Goal: Find specific page/section: Find specific page/section

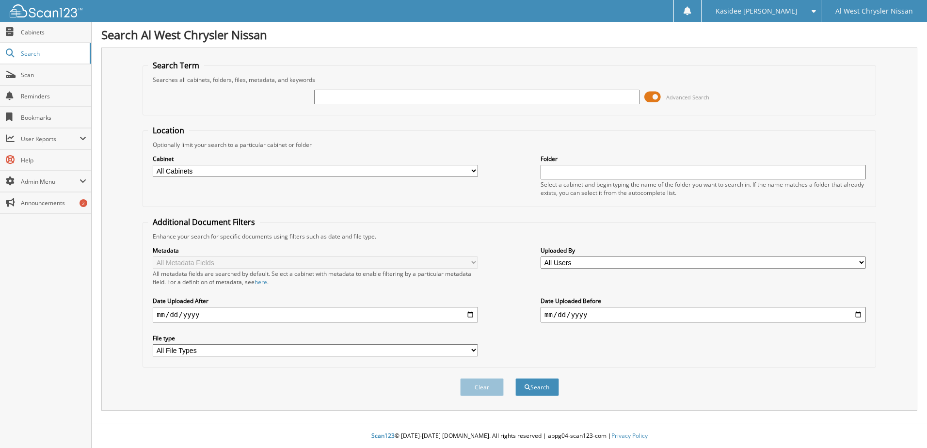
click at [343, 96] on input "text" at bounding box center [476, 97] width 325 height 15
type input "29025"
click at [531, 383] on button "Search" at bounding box center [537, 387] width 44 height 18
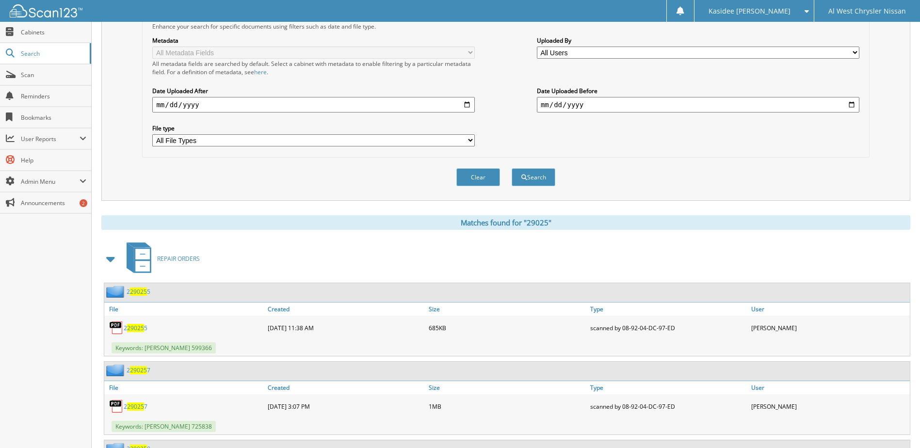
scroll to position [242, 0]
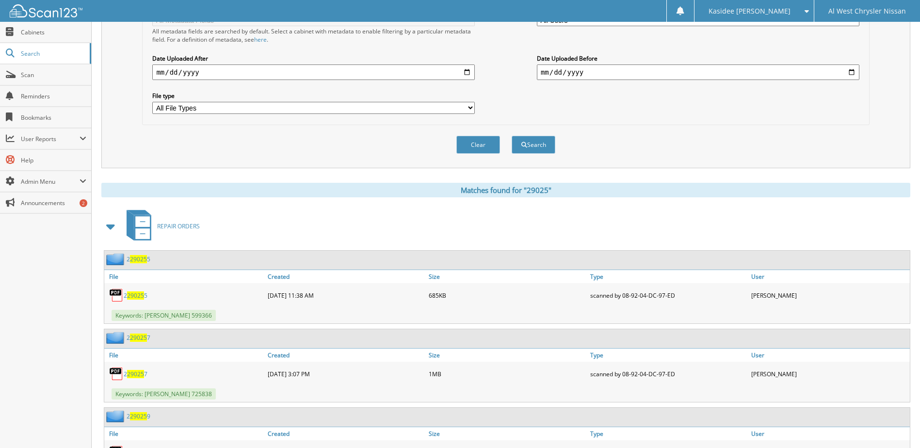
click at [111, 225] on span at bounding box center [111, 226] width 14 height 17
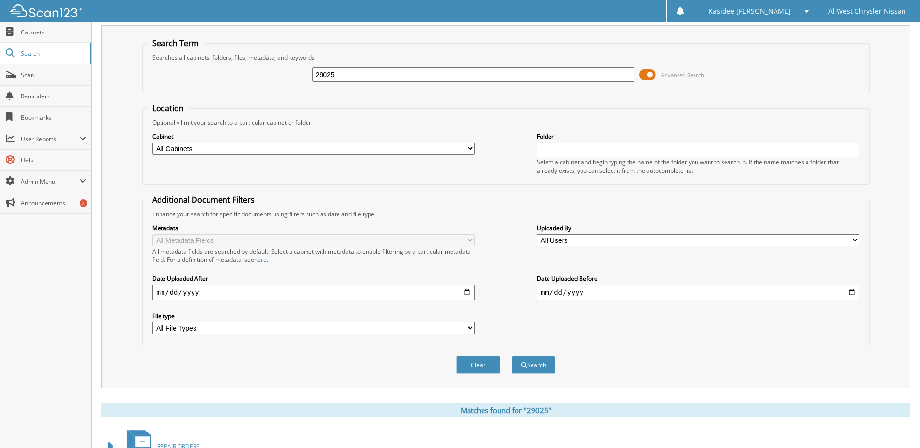
scroll to position [0, 0]
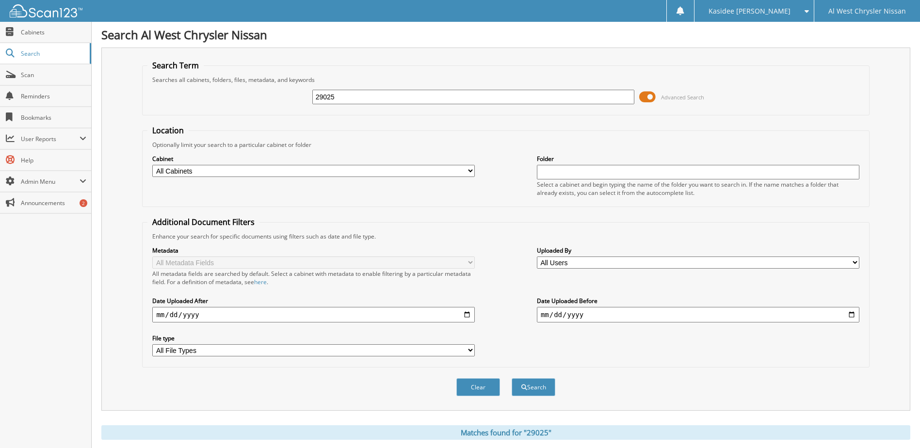
drag, startPoint x: 377, startPoint y: 106, endPoint x: 371, endPoint y: 102, distance: 7.0
click at [372, 104] on div "29025 Advanced Search" at bounding box center [505, 97] width 716 height 26
drag, startPoint x: 367, startPoint y: 100, endPoint x: 79, endPoint y: 89, distance: 288.2
click at [84, 94] on body "Kasidee [PERSON_NAME] Settings Logout Al West Chrysler Nissan Close Cabinets Se…" at bounding box center [460, 341] width 920 height 682
paste input "365098"
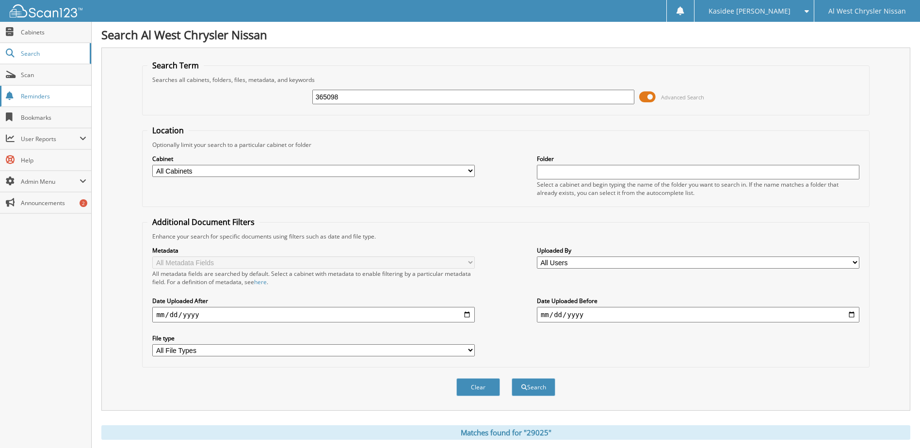
type input "365098"
click at [511, 378] on button "Search" at bounding box center [533, 387] width 44 height 18
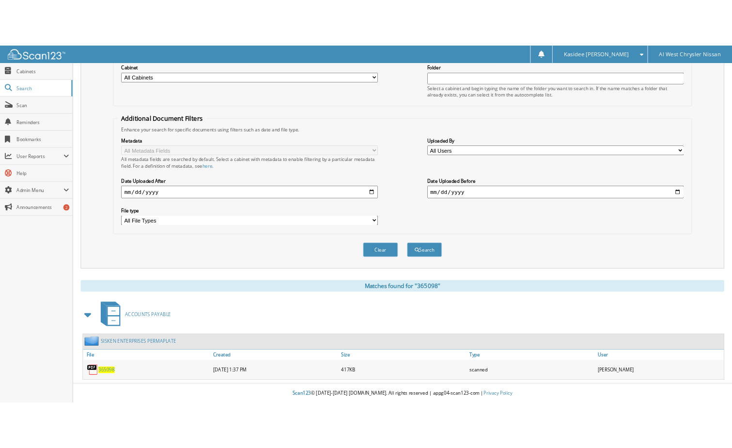
scroll to position [132, 0]
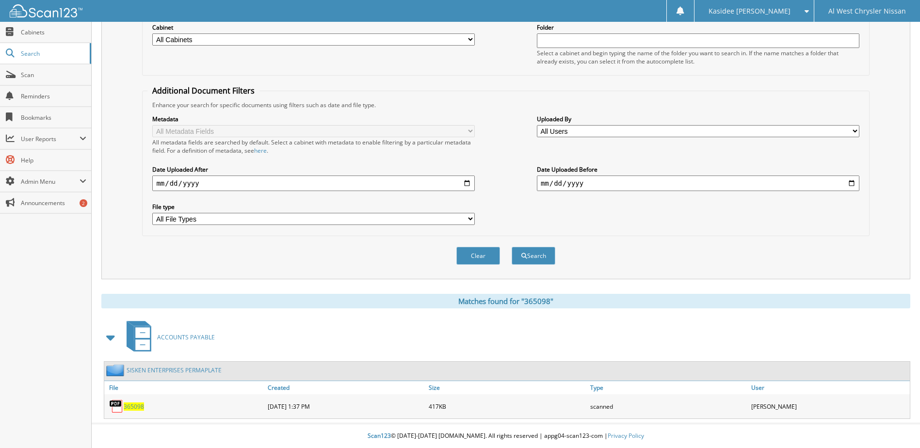
click at [141, 407] on span "365098" at bounding box center [134, 406] width 20 height 8
